Goal: Information Seeking & Learning: Learn about a topic

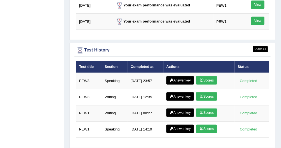
scroll to position [748, 0]
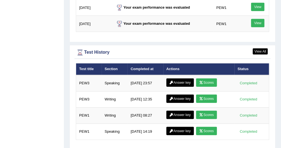
click at [204, 95] on link "Scores" at bounding box center [206, 99] width 21 height 8
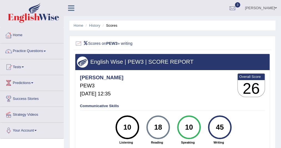
click at [16, 34] on link "Home" at bounding box center [31, 35] width 63 height 14
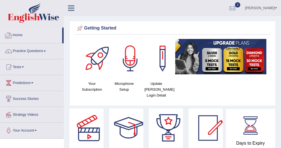
click at [18, 33] on link "Home" at bounding box center [31, 35] width 62 height 14
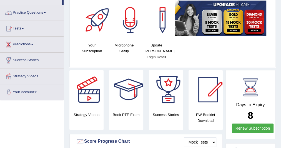
scroll to position [39, 0]
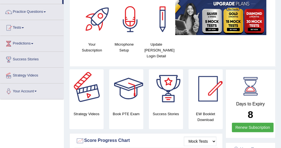
click at [91, 71] on div at bounding box center [89, 88] width 39 height 39
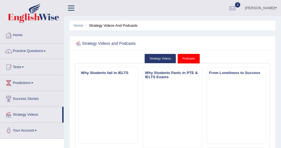
click at [21, 33] on link "Home" at bounding box center [31, 35] width 63 height 14
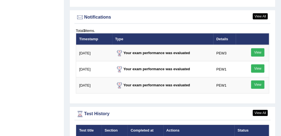
scroll to position [772, 0]
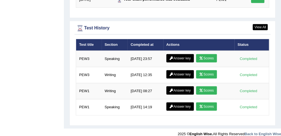
click at [209, 70] on link "Scores" at bounding box center [206, 74] width 21 height 8
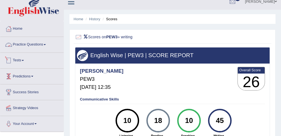
scroll to position [7, 0]
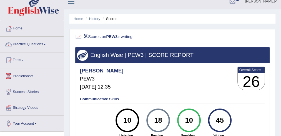
click at [47, 43] on link "Practice Questions" at bounding box center [31, 44] width 63 height 14
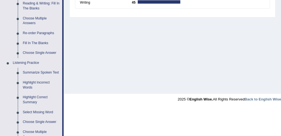
scroll to position [193, 0]
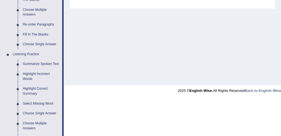
click at [33, 62] on link "Summarize Spoken Text" at bounding box center [41, 64] width 42 height 10
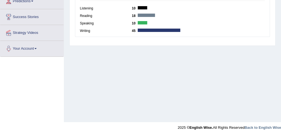
scroll to position [123, 0]
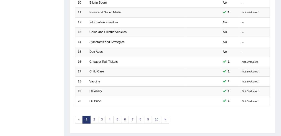
scroll to position [170, 0]
click at [101, 60] on link "Cheaper Rail Tickets" at bounding box center [104, 61] width 28 height 3
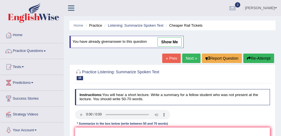
click at [168, 39] on link "show me" at bounding box center [170, 41] width 24 height 9
type textarea "The speaker provided a comprehensive overview of cheaper rail tickets, highligh…"
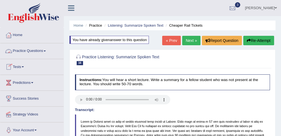
click at [47, 50] on link "Practice Questions" at bounding box center [31, 50] width 63 height 14
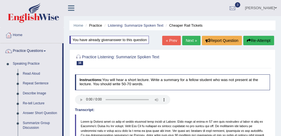
click at [189, 39] on link "Next »" at bounding box center [191, 40] width 18 height 9
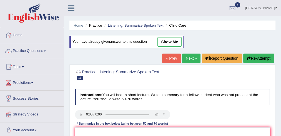
click at [170, 40] on link "show me" at bounding box center [170, 41] width 24 height 9
type textarea "The speaker provided a comprehensive overview of child care, highlighting sever…"
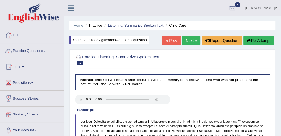
click at [191, 39] on link "Next »" at bounding box center [191, 40] width 18 height 9
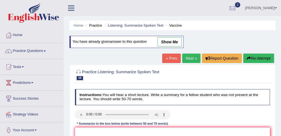
click at [167, 39] on link "show me" at bounding box center [170, 41] width 24 height 9
type textarea "The speaker provided a comprehensive overview of vaccine, highlighting several …"
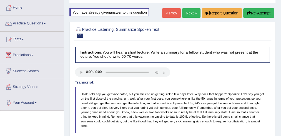
scroll to position [27, 0]
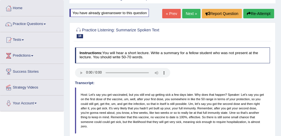
click at [190, 16] on link "Next »" at bounding box center [191, 13] width 18 height 9
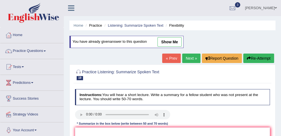
click at [166, 39] on link "show me" at bounding box center [170, 41] width 24 height 9
type textarea "The speaker provided a comprehensive overview of flexibility, highlighting seve…"
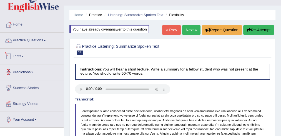
scroll to position [13, 0]
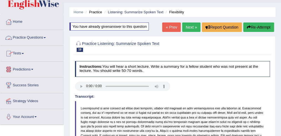
click at [46, 36] on link "Practice Questions" at bounding box center [31, 37] width 63 height 14
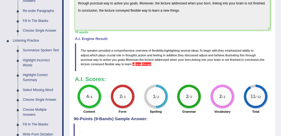
scroll to position [206, 0]
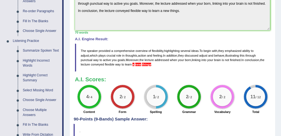
click at [32, 58] on link "Highlight Incorrect Words" at bounding box center [41, 63] width 42 height 15
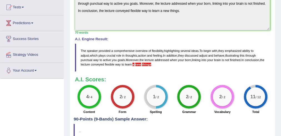
scroll to position [78, 0]
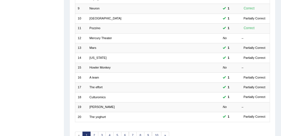
scroll to position [155, 0]
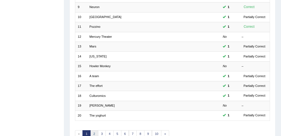
click at [93, 130] on link "2" at bounding box center [94, 134] width 8 height 8
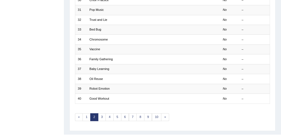
scroll to position [182, 0]
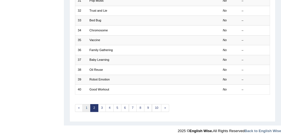
click at [85, 105] on link "1" at bounding box center [87, 108] width 8 height 8
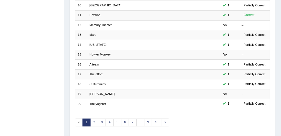
scroll to position [167, 0]
click at [96, 63] on link "A team" at bounding box center [94, 64] width 9 height 3
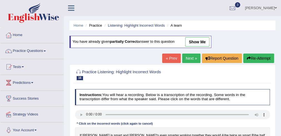
click at [192, 40] on link "show me" at bounding box center [197, 41] width 24 height 9
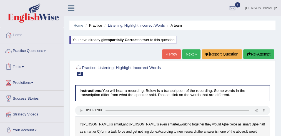
click at [46, 51] on span at bounding box center [45, 51] width 2 height 1
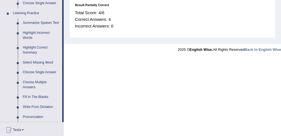
scroll to position [298, 0]
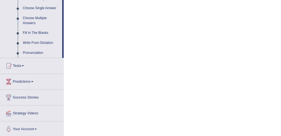
click at [24, 65] on span at bounding box center [23, 65] width 2 height 1
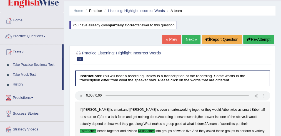
scroll to position [14, 0]
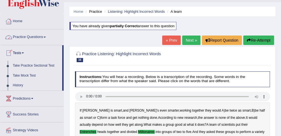
click at [20, 19] on link "Home" at bounding box center [31, 21] width 63 height 14
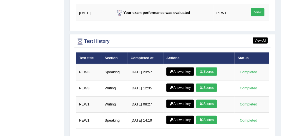
scroll to position [772, 0]
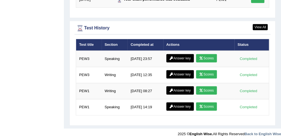
click at [202, 73] on icon at bounding box center [201, 74] width 4 height 3
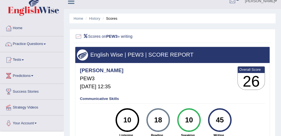
scroll to position [6, 0]
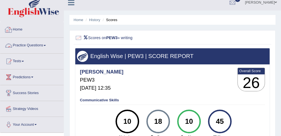
click at [20, 29] on link "Home" at bounding box center [31, 29] width 63 height 14
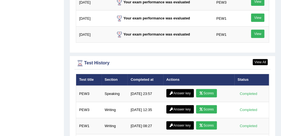
scroll to position [743, 0]
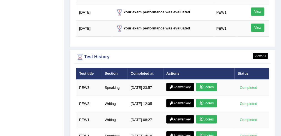
click at [207, 83] on link "Scores" at bounding box center [206, 87] width 21 height 8
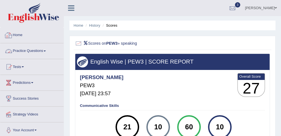
click at [21, 33] on link "Home" at bounding box center [31, 35] width 63 height 14
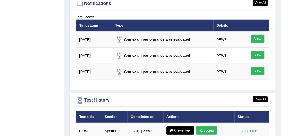
scroll to position [772, 0]
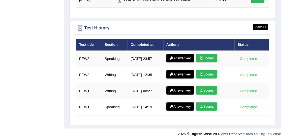
click at [174, 54] on link "Answer key" at bounding box center [181, 58] width 28 height 8
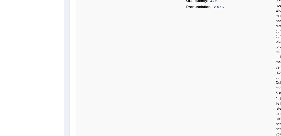
scroll to position [2580, 0]
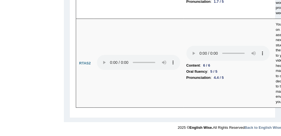
scroll to position [3060, 0]
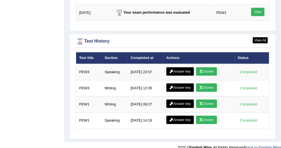
scroll to position [761, 0]
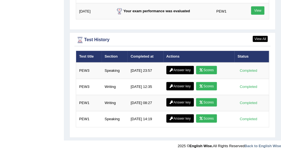
click at [205, 66] on link "Scores" at bounding box center [206, 70] width 21 height 8
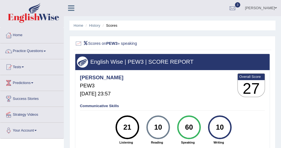
click at [19, 35] on link "Home" at bounding box center [31, 35] width 63 height 14
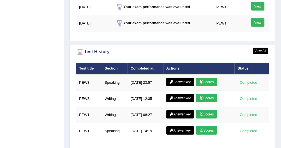
scroll to position [734, 0]
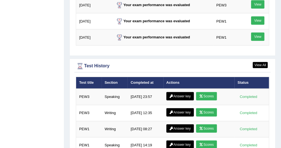
click at [176, 92] on link "Answer key" at bounding box center [181, 96] width 28 height 8
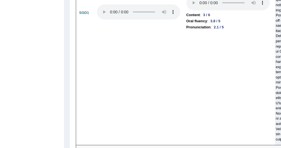
scroll to position [2053, 0]
click at [196, 71] on td "Content : 3 / 6 Oral fluency : 3.8 / 5 Pronunciation : 2.1 / 5" at bounding box center [229, 13] width 90 height 264
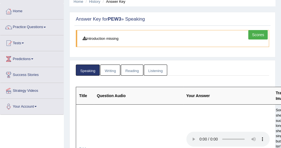
scroll to position [0, 0]
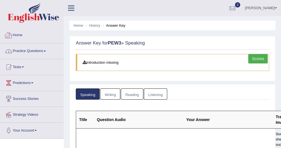
click at [18, 35] on link "Home" at bounding box center [31, 35] width 63 height 14
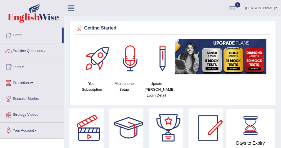
click at [46, 51] on span at bounding box center [45, 51] width 2 height 1
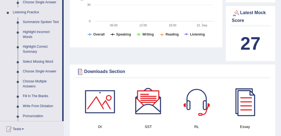
scroll to position [235, 0]
click at [36, 21] on link "Summarize Spoken Text" at bounding box center [41, 22] width 42 height 10
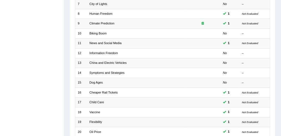
scroll to position [182, 0]
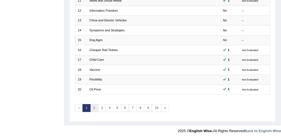
click at [93, 104] on link "2" at bounding box center [94, 108] width 8 height 8
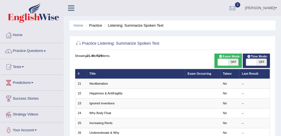
click at [100, 83] on link "Neoliberalism" at bounding box center [99, 83] width 19 height 3
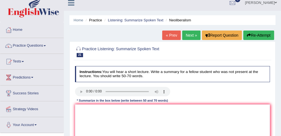
scroll to position [28, 0]
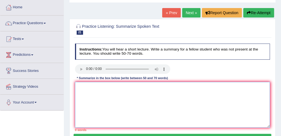
click at [79, 86] on textarea at bounding box center [172, 105] width 195 height 46
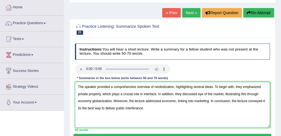
click at [130, 108] on textarea "The speaker provided a comprehensive overview of neobolization, highlighting se…" at bounding box center [172, 105] width 195 height 46
click at [135, 108] on textarea "The speaker provided a comprehensive overview of neobolization, highlighting se…" at bounding box center [172, 105] width 195 height 46
click at [126, 108] on textarea "The speaker provided a comprehensive overview of neobolization, highlighting se…" at bounding box center [172, 105] width 195 height 46
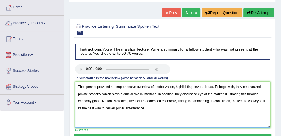
click at [155, 95] on textarea "The speaker provided a comprehensive overview of neobolization, highlighting se…" at bounding box center [172, 105] width 195 height 46
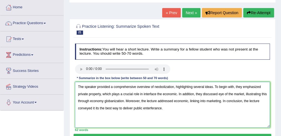
click at [188, 100] on textarea "The speaker provided a comprehensive overview of neobolization, highlighting se…" at bounding box center [172, 105] width 195 height 46
click at [176, 94] on textarea "The speaker provided a comprehensive overview of neobolization, highlighting se…" at bounding box center [172, 105] width 195 height 46
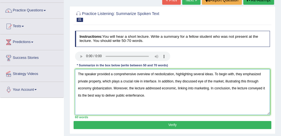
scroll to position [41, 0]
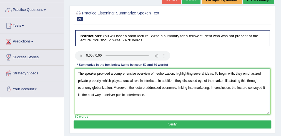
click at [147, 93] on textarea "The speaker provided a comprehensive overview of neobolization, highlighting se…" at bounding box center [172, 92] width 195 height 46
click at [126, 95] on textarea "The speaker provided a comprehensive overview of neobolization, highlighting se…" at bounding box center [172, 92] width 195 height 46
click at [156, 80] on textarea "The speaker provided a comprehensive overview of neobolization, highlighting se…" at bounding box center [172, 92] width 195 height 46
click at [112, 88] on textarea "The speaker provided a comprehensive overview of neobolization, highlighting se…" at bounding box center [172, 92] width 195 height 46
click at [128, 88] on textarea "The speaker provided a comprehensive overview of neobolization, highlighting se…" at bounding box center [172, 92] width 195 height 46
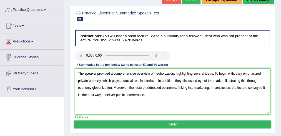
type textarea "The speaker provided a comprehensive overview of neobolization, highlighting se…"
click at [139, 122] on button "Verify" at bounding box center [173, 125] width 198 height 8
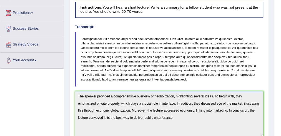
scroll to position [0, 0]
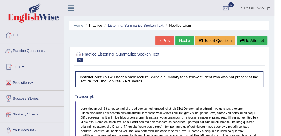
click at [183, 39] on link "Next »" at bounding box center [185, 40] width 18 height 9
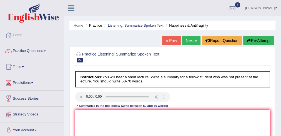
click at [47, 50] on link "Practice Questions" at bounding box center [31, 50] width 63 height 14
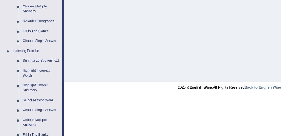
scroll to position [197, 0]
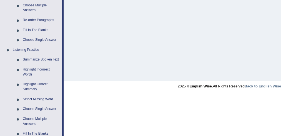
click at [37, 57] on link "Summarize Spoken Text" at bounding box center [41, 60] width 42 height 10
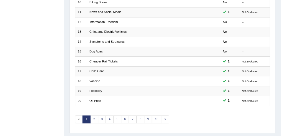
scroll to position [182, 0]
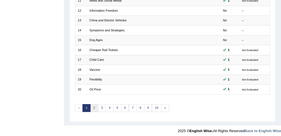
click at [95, 104] on link "2" at bounding box center [94, 108] width 8 height 8
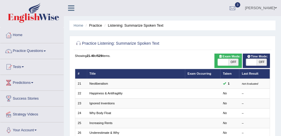
click at [113, 94] on link "Happiness & Antifragility" at bounding box center [106, 93] width 33 height 3
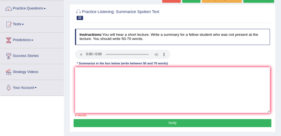
scroll to position [43, 0]
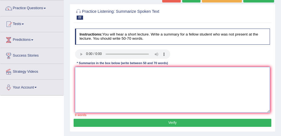
click at [86, 71] on textarea at bounding box center [172, 90] width 195 height 46
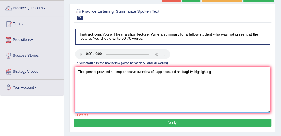
click at [211, 72] on textarea "The speaker provided a comprehensive overview of happiness and antifragility, h…" at bounding box center [172, 90] width 195 height 46
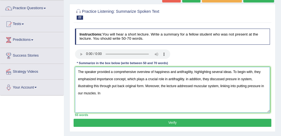
click at [187, 78] on textarea "The speaker provided a comprehensive overview of happiness and antifragility, h…" at bounding box center [172, 90] width 195 height 46
click at [108, 93] on textarea "The speaker provided a comprehensive overview of happiness and antifragility, h…" at bounding box center [172, 90] width 195 height 46
click at [165, 93] on textarea "The speaker provided a comprehensive overview of happiness and antifragility, h…" at bounding box center [172, 90] width 195 height 46
click at [195, 92] on textarea "The speaker provided a comprehensive overview of happiness and antifragility, h…" at bounding box center [172, 90] width 195 height 46
click at [149, 93] on textarea "The speaker provided a comprehensive overview of happiness and antifragility, h…" at bounding box center [172, 90] width 195 height 46
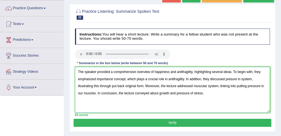
click at [194, 93] on textarea "The speaker provided a comprehensive overview of happiness and antifragility, h…" at bounding box center [172, 90] width 195 height 46
click at [179, 71] on textarea "The speaker provided a comprehensive overview of happiness and antifragility, h…" at bounding box center [172, 90] width 195 height 46
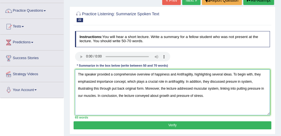
scroll to position [40, 0]
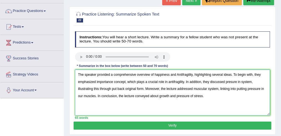
click at [157, 75] on textarea "The speaker provided a comprehensive overview of happiness and Antifragility, h…" at bounding box center [172, 93] width 195 height 46
click at [170, 82] on textarea "The speaker provided a comprehensive overview of Happiness and Antifragility, h…" at bounding box center [172, 93] width 195 height 46
click at [232, 82] on textarea "The speaker provided a comprehensive overview of Happiness and Antifragility, h…" at bounding box center [172, 93] width 195 height 46
click at [143, 89] on textarea "The speaker provided a comprehensive overview of Happiness and Antifragility, h…" at bounding box center [172, 93] width 195 height 46
type textarea "The speaker provided a comprehensive overview of Happiness and Antifragility, h…"
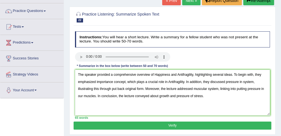
click at [157, 125] on button "Verify" at bounding box center [173, 126] width 198 height 8
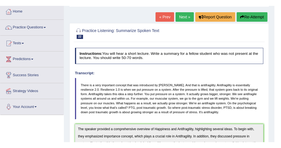
scroll to position [28, 0]
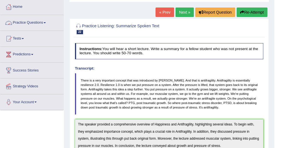
click at [46, 21] on link "Practice Questions" at bounding box center [31, 22] width 63 height 14
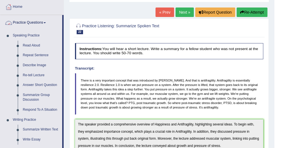
click at [44, 21] on link "Practice Questions" at bounding box center [31, 22] width 62 height 14
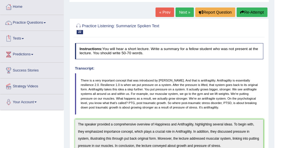
click at [23, 37] on link "Tests" at bounding box center [31, 38] width 63 height 14
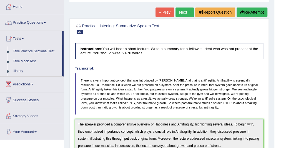
click at [39, 48] on link "Take Practice Sectional Test" at bounding box center [36, 51] width 52 height 10
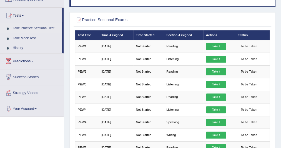
scroll to position [51, 0]
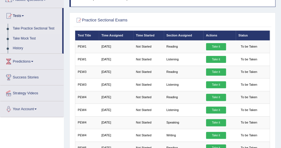
click at [214, 57] on link "Take it" at bounding box center [216, 59] width 20 height 7
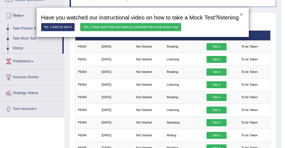
click at [240, 16] on button "×" at bounding box center [241, 14] width 3 height 5
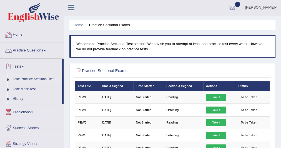
scroll to position [0, 0]
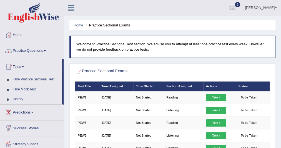
click at [45, 51] on link "Practice Questions" at bounding box center [31, 50] width 63 height 14
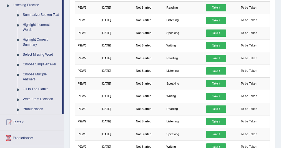
scroll to position [242, 0]
